Goal: Information Seeking & Learning: Understand process/instructions

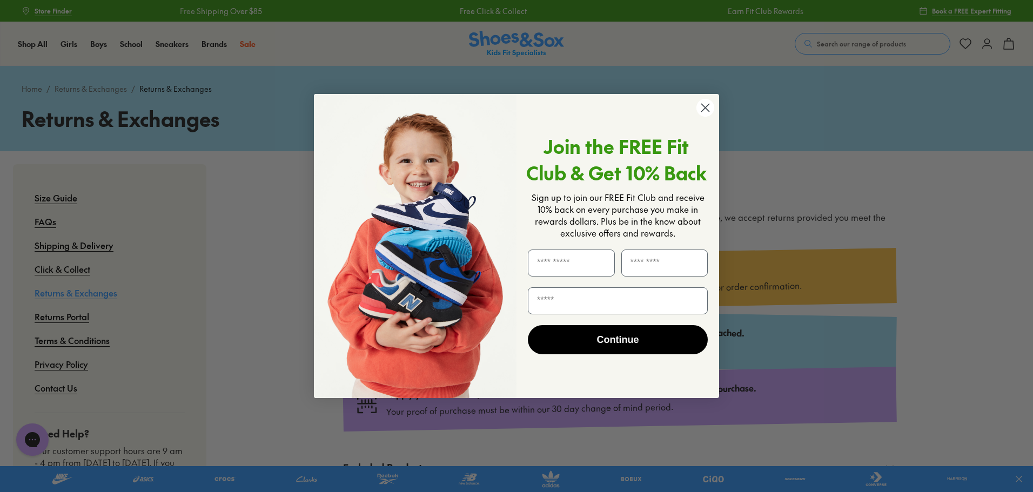
drag, startPoint x: 344, startPoint y: 192, endPoint x: 442, endPoint y: 192, distance: 97.3
click at [707, 106] on icon "Close dialog" at bounding box center [706, 108] width 8 height 8
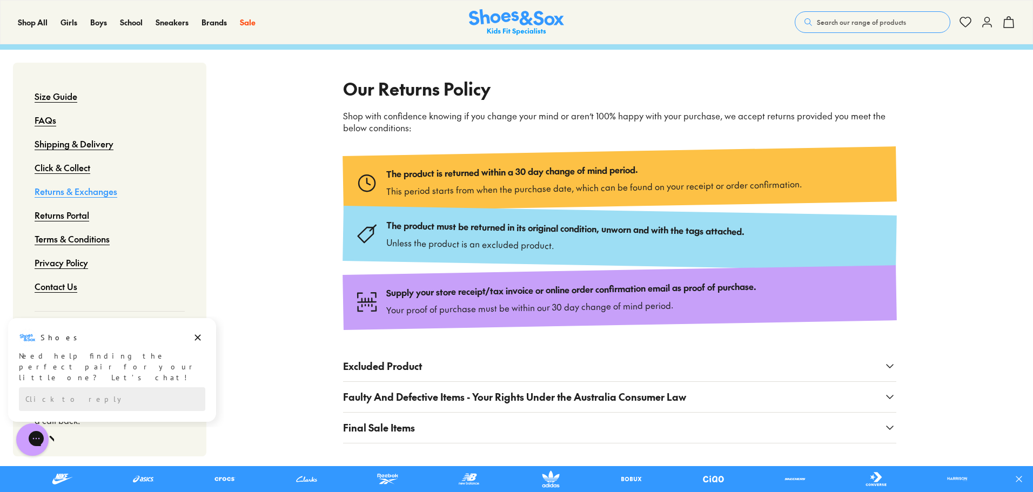
scroll to position [90, 0]
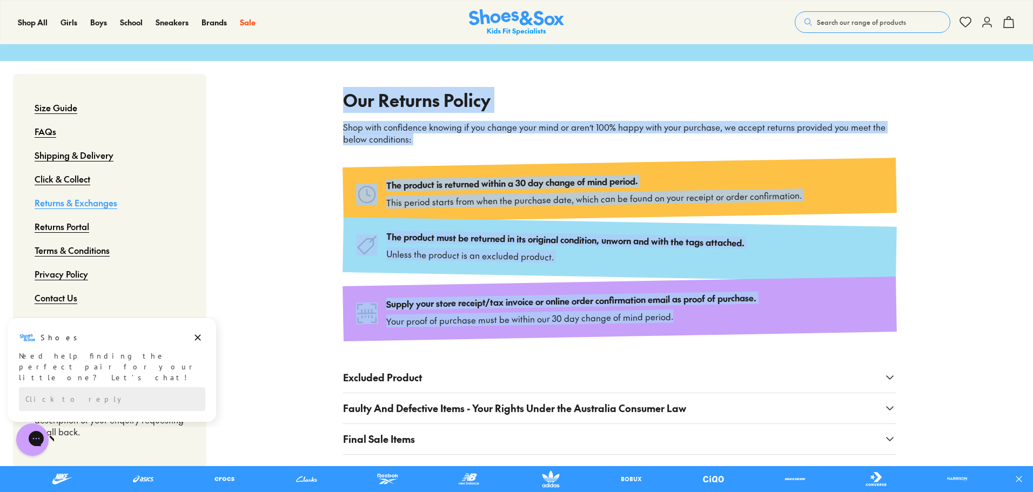
drag, startPoint x: 341, startPoint y: 101, endPoint x: 723, endPoint y: 331, distance: 445.8
click at [723, 331] on div "Our Returns Policy Shop with confidence knowing if you change your mind or aren…" at bounding box center [619, 271] width 697 height 420
copy div "Our Returns Policy Shop with confidence knowing if you change your mind or aren…"
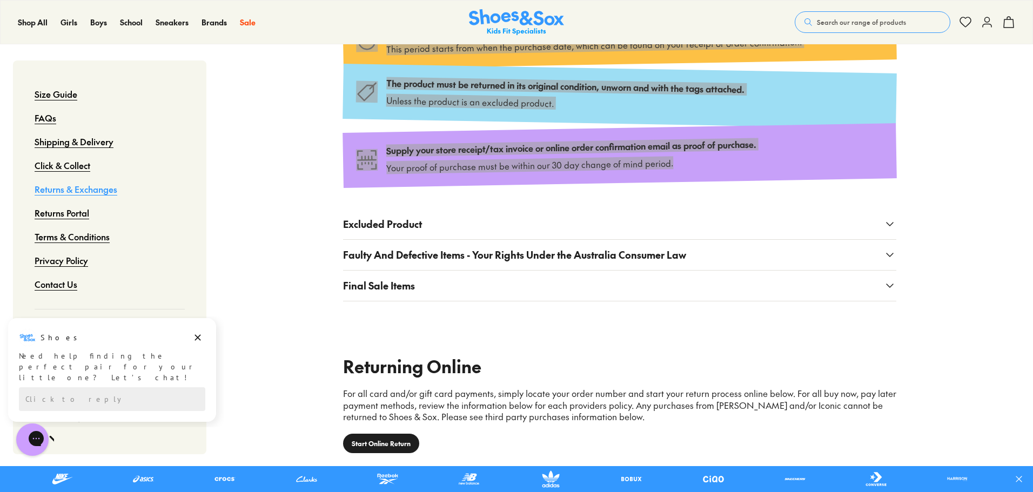
scroll to position [270, 0]
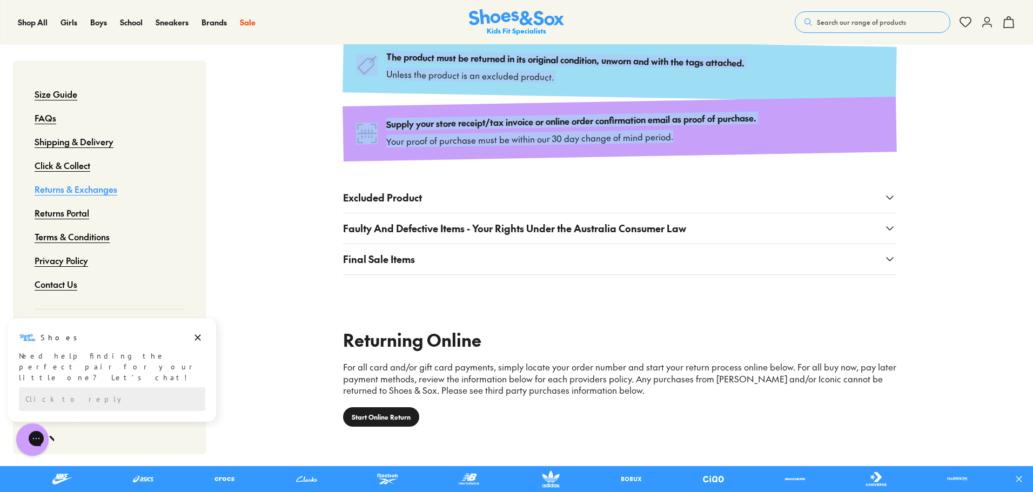
click at [887, 198] on icon at bounding box center [890, 197] width 13 height 13
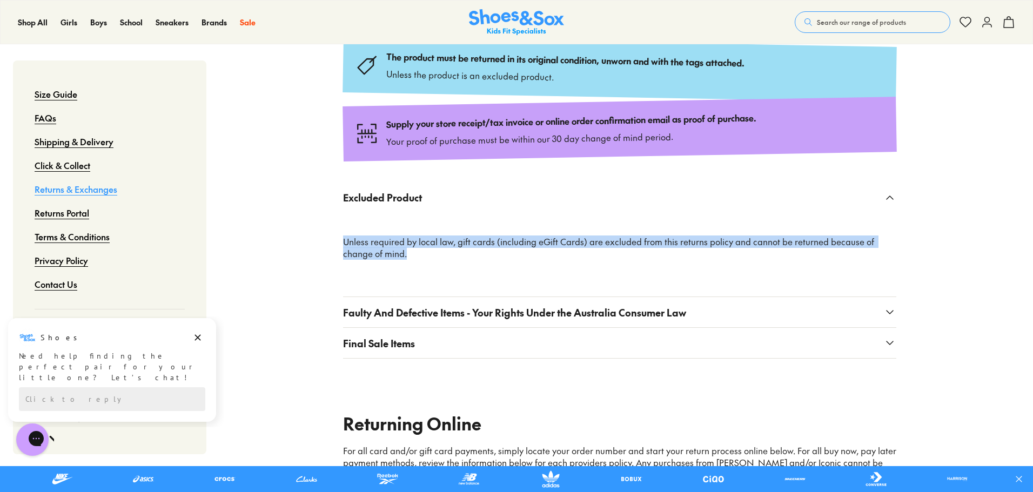
drag, startPoint x: 336, startPoint y: 243, endPoint x: 477, endPoint y: 256, distance: 141.6
click at [477, 256] on div "Our Returns Policy Shop with confidence knowing if you change your mind or aren…" at bounding box center [619, 133] width 697 height 504
copy p "Unless required by local law, gift cards (including eGift Cards) are excluded f…"
click at [888, 313] on icon at bounding box center [890, 312] width 13 height 13
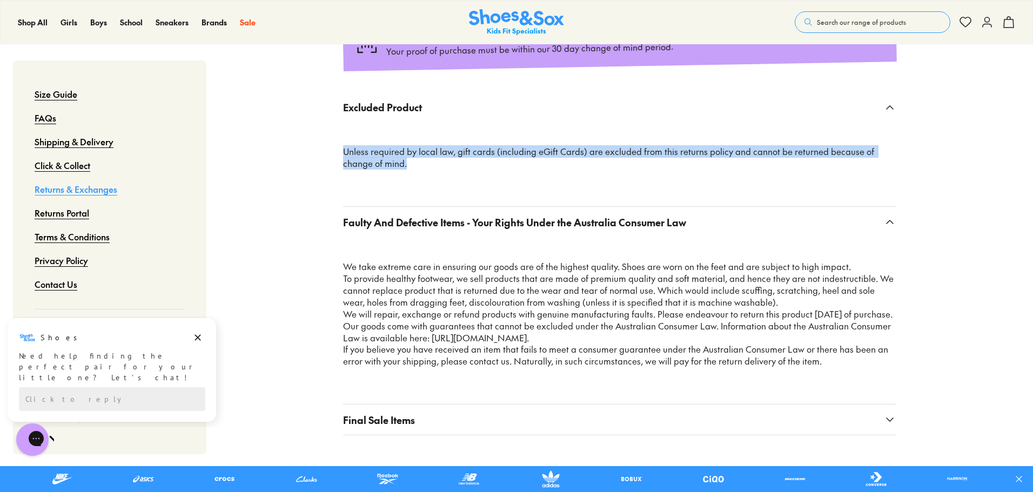
scroll to position [450, 0]
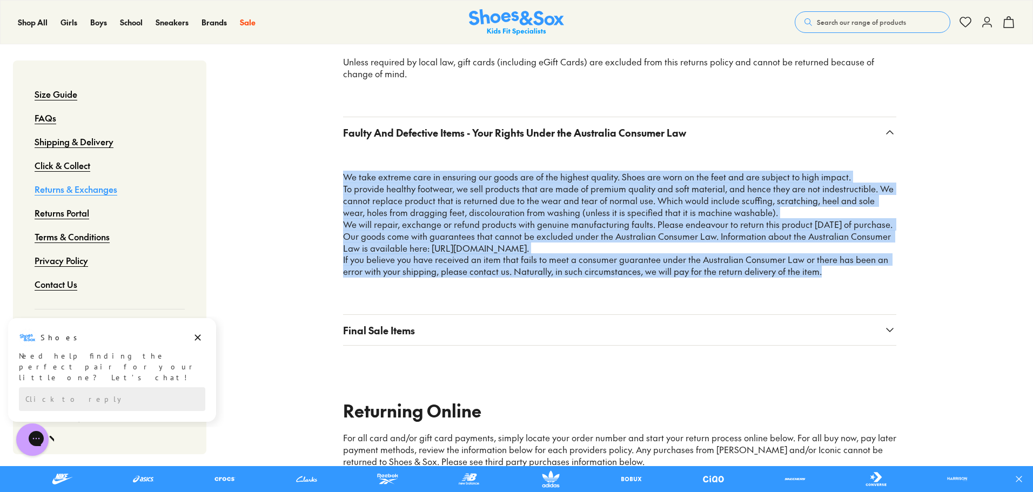
drag, startPoint x: 339, startPoint y: 178, endPoint x: 714, endPoint y: 255, distance: 383.5
click at [827, 273] on div "Our Returns Policy Shop with confidence knowing if you change your mind or aren…" at bounding box center [619, 36] width 697 height 671
copy div "Lo ipsu dolorsi amet co adipisci eli seddo eiu te inc utlabor etdolor. Magna al…"
click at [888, 330] on use at bounding box center [890, 330] width 6 height 3
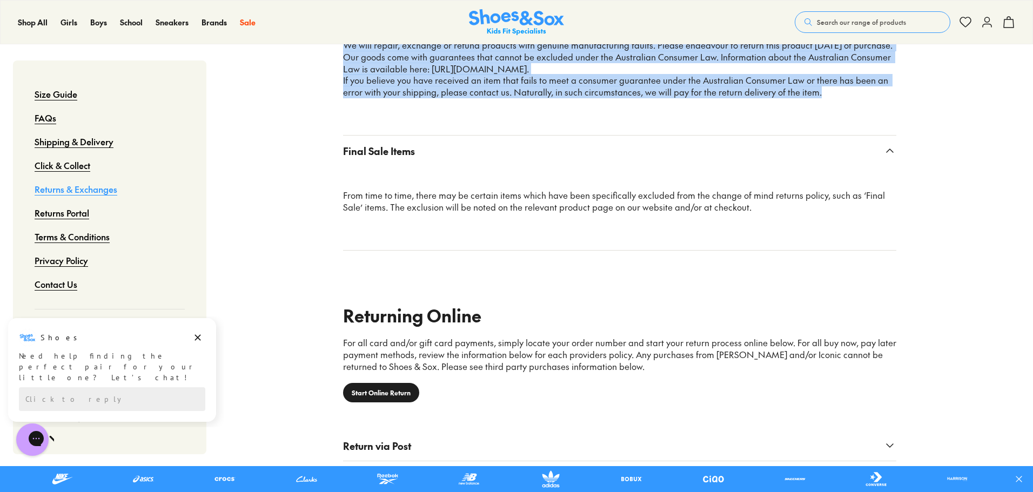
scroll to position [631, 0]
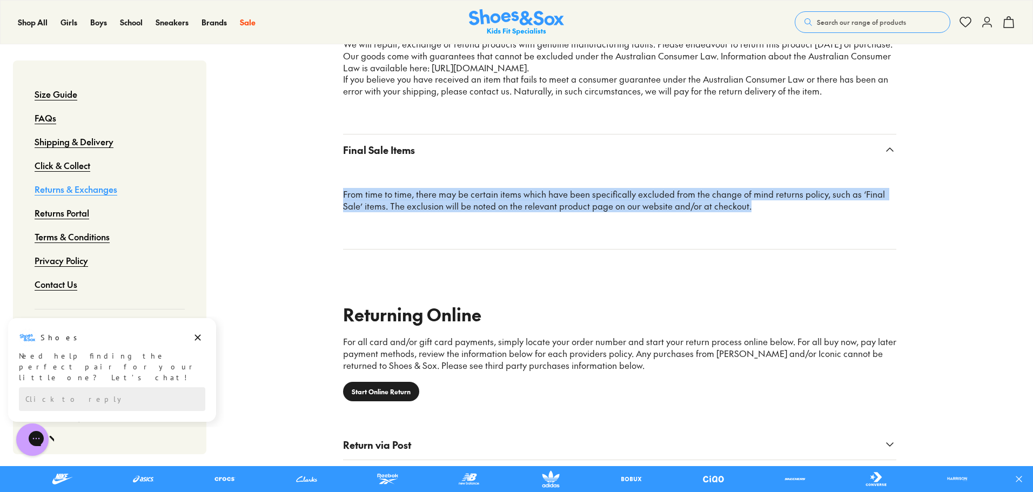
drag, startPoint x: 339, startPoint y: 196, endPoint x: 761, endPoint y: 205, distance: 422.7
copy p "From time to time, there may be certain items which have been specifically excl…"
